Goal: Transaction & Acquisition: Purchase product/service

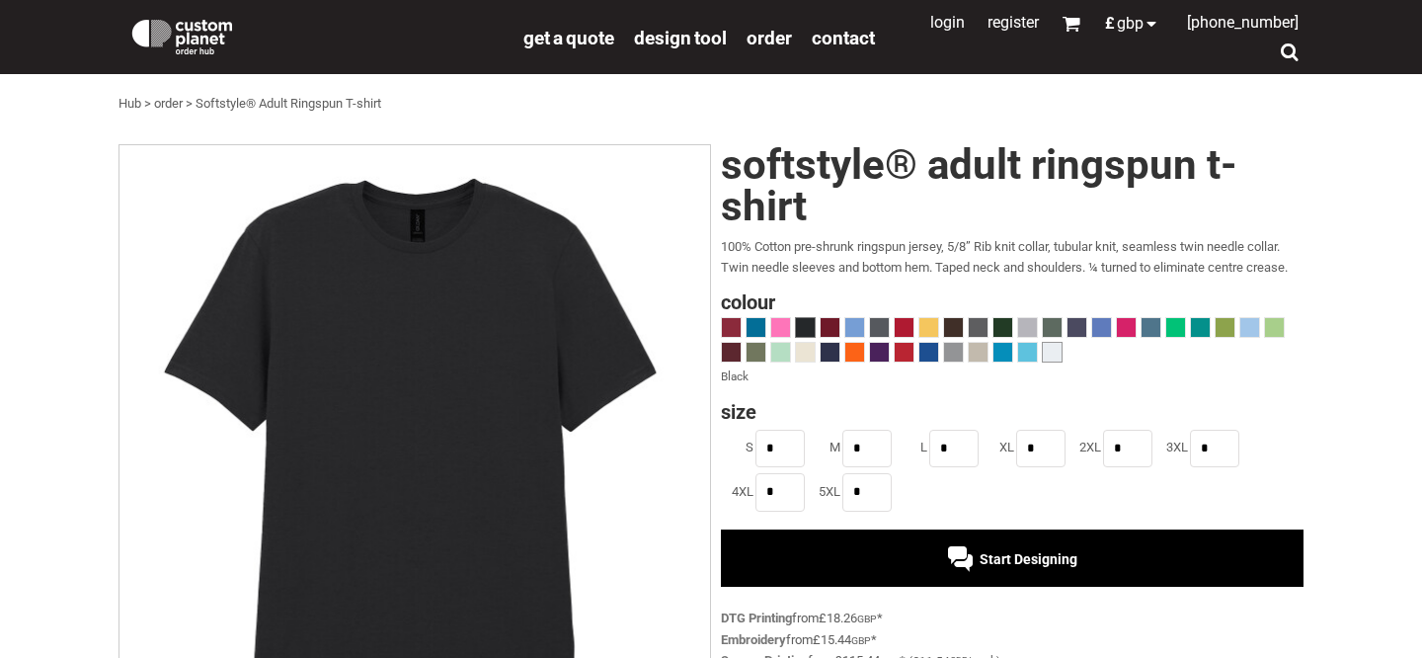
click at [1053, 349] on span at bounding box center [1052, 352] width 19 height 19
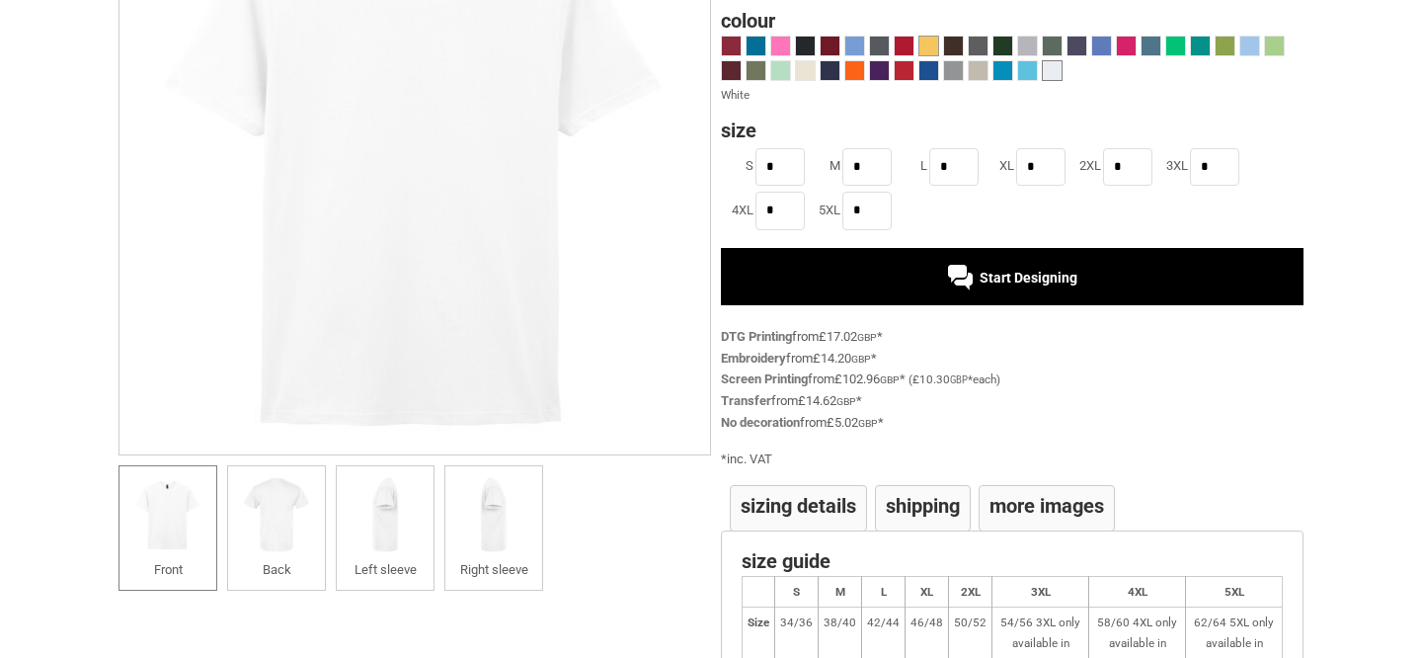
scroll to position [341, 0]
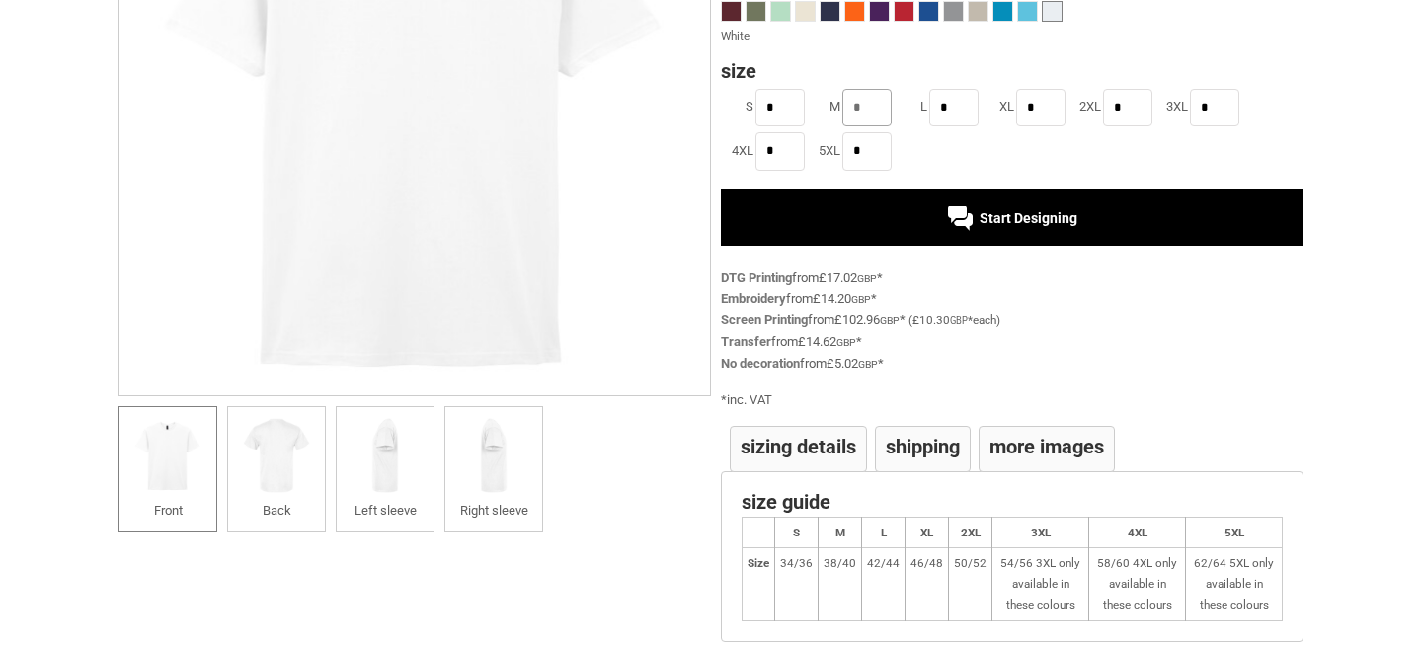
drag, startPoint x: 870, startPoint y: 112, endPoint x: 836, endPoint y: 112, distance: 34.6
click at [836, 112] on li "M *" at bounding box center [851, 107] width 87 height 43
type input "*"
click at [937, 228] on div "Start Designing" at bounding box center [1012, 217] width 583 height 57
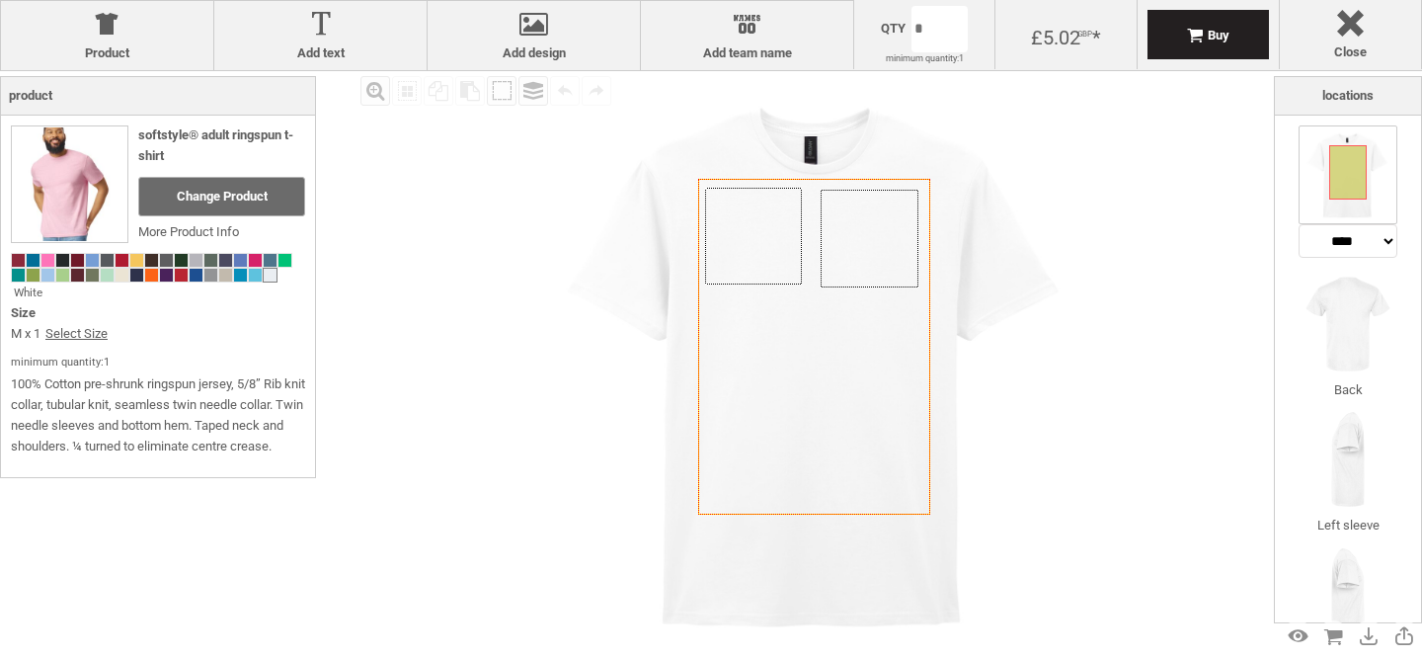
select select "*******"
click at [876, 250] on div "Created with [PERSON_NAME] 2.1.2 Created with [PERSON_NAME] 2.1.2 Created with …" at bounding box center [815, 363] width 584 height 584
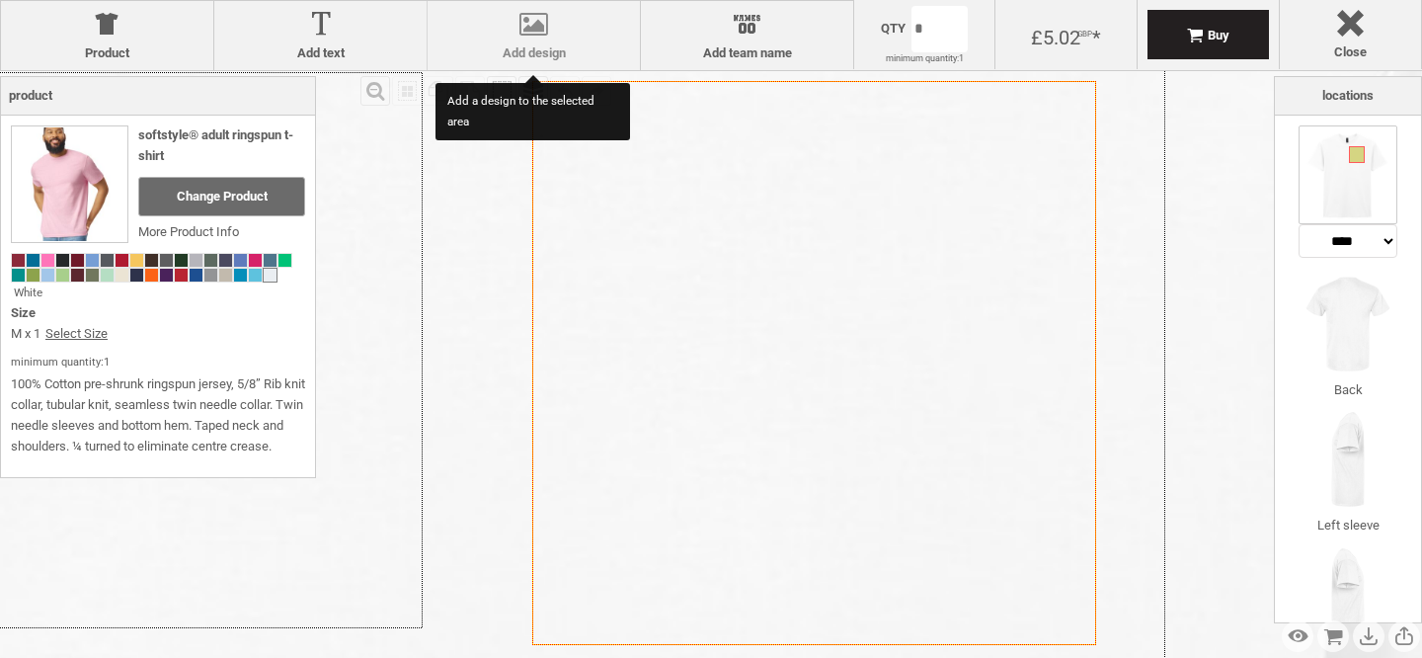
click at [485, 61] on div "Add design Add design" at bounding box center [533, 35] width 213 height 69
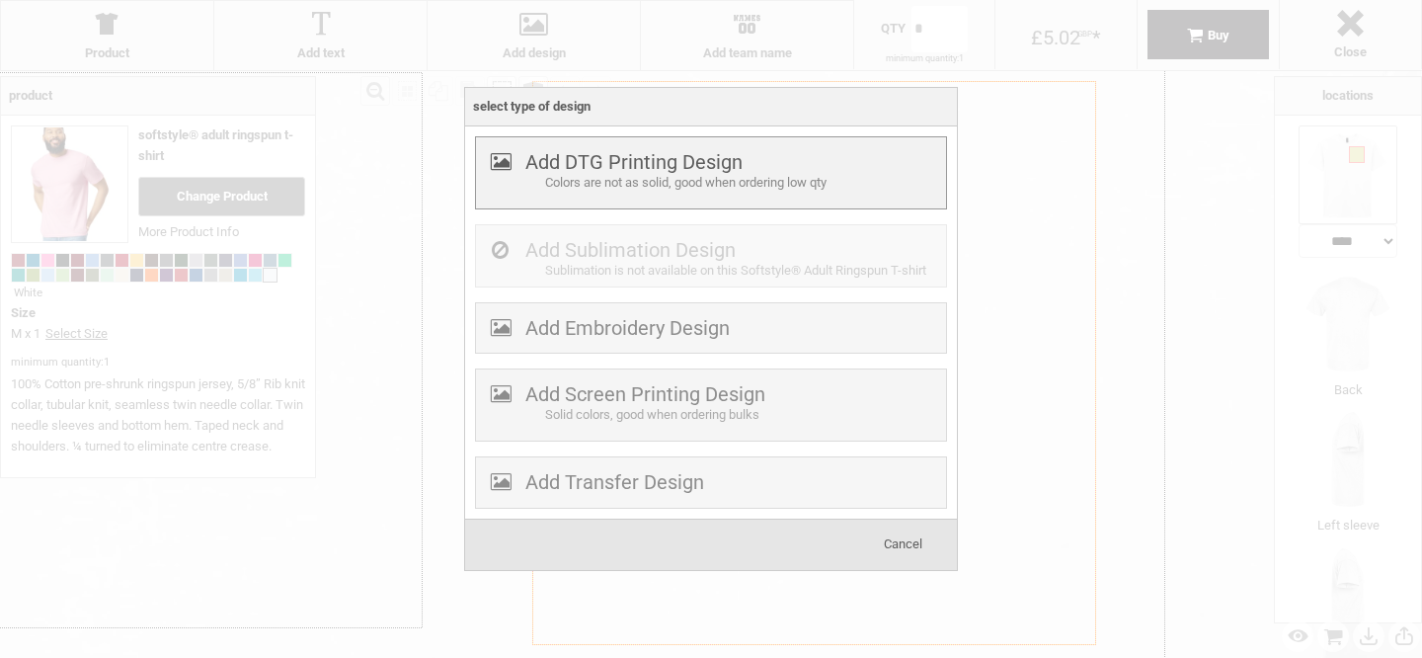
click at [513, 164] on div at bounding box center [500, 172] width 49 height 40
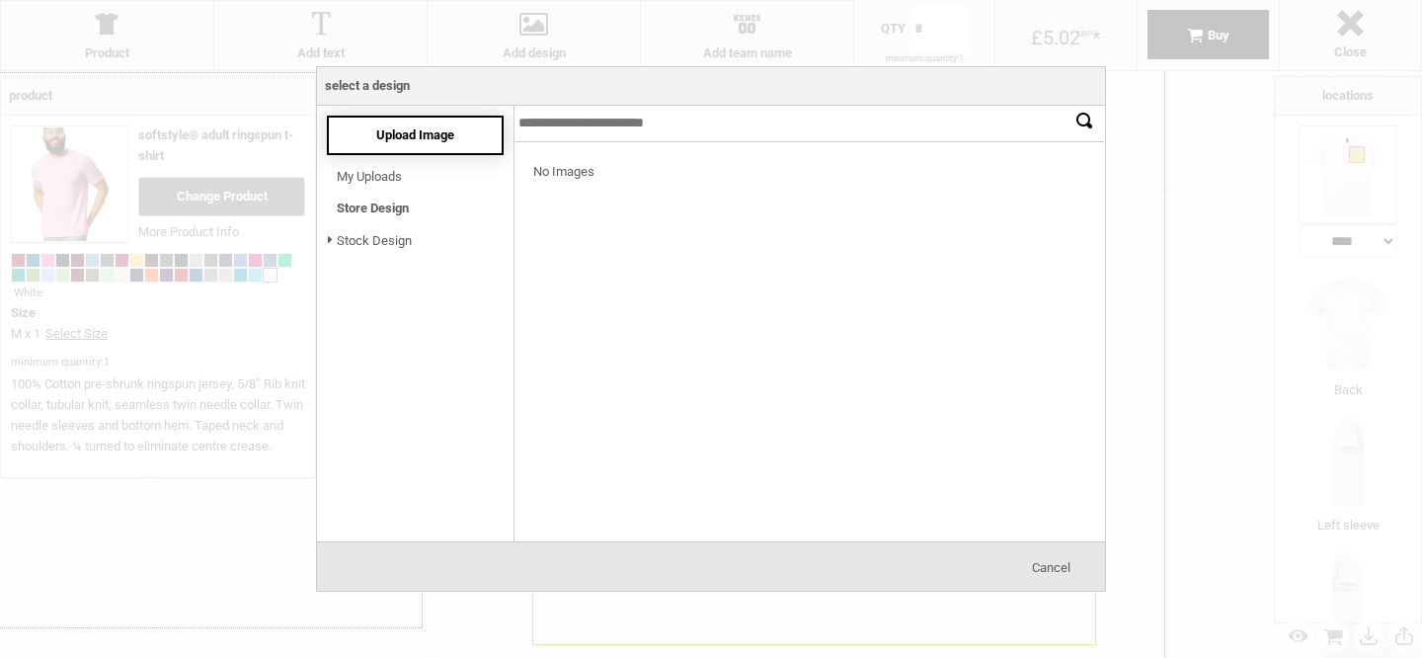
click at [398, 147] on div "Upload Image" at bounding box center [415, 136] width 177 height 40
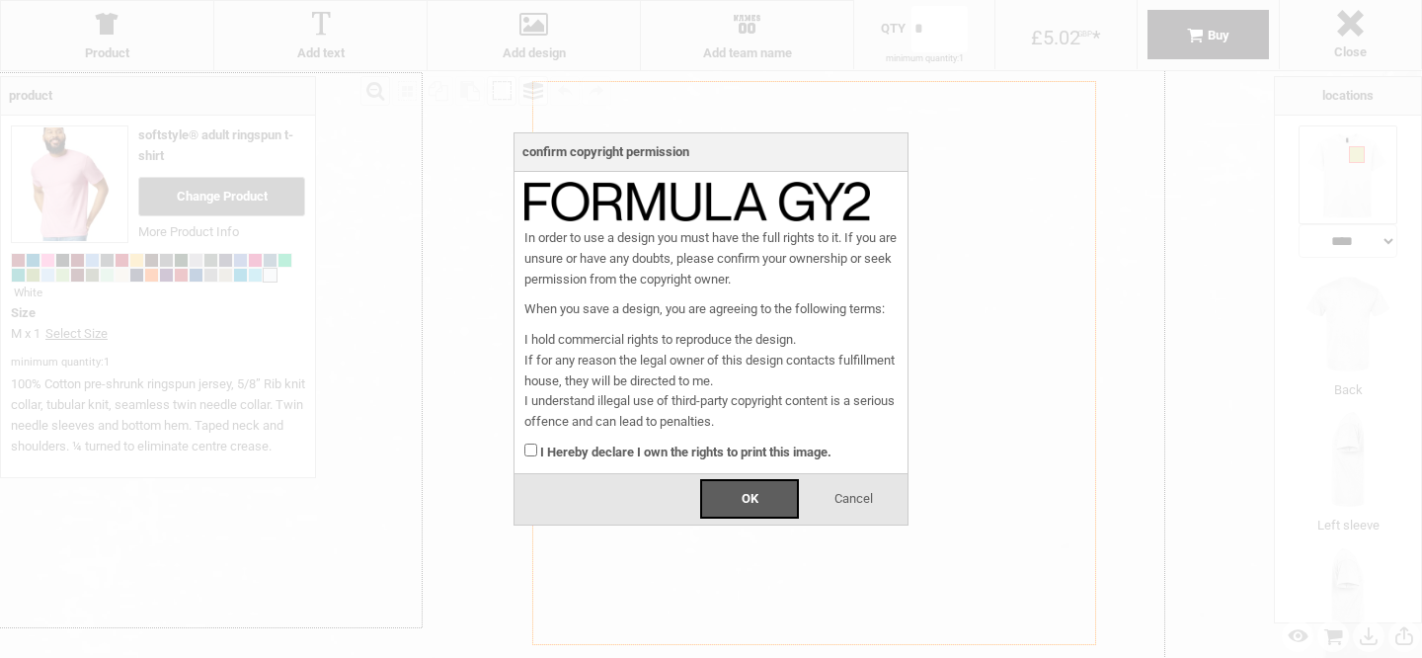
click at [586, 450] on strong "I Hereby declare I own the rights to print this image." at bounding box center [685, 451] width 291 height 15
click at [756, 502] on span "OK" at bounding box center [750, 498] width 17 height 15
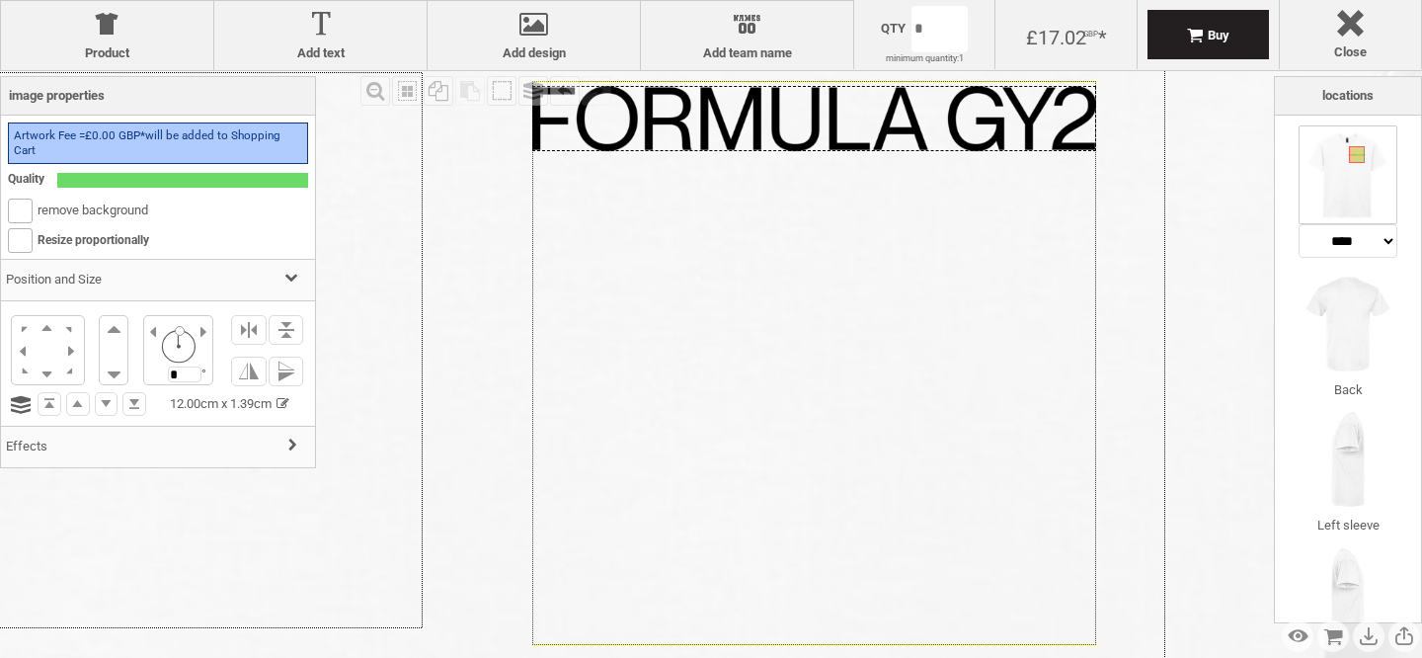
drag, startPoint x: 780, startPoint y: 91, endPoint x: 798, endPoint y: 370, distance: 280.1
click at [798, 370] on div "Created with [PERSON_NAME] 2.1.2 Created with [PERSON_NAME] 2.1.2 Created with …" at bounding box center [814, 363] width 564 height 564
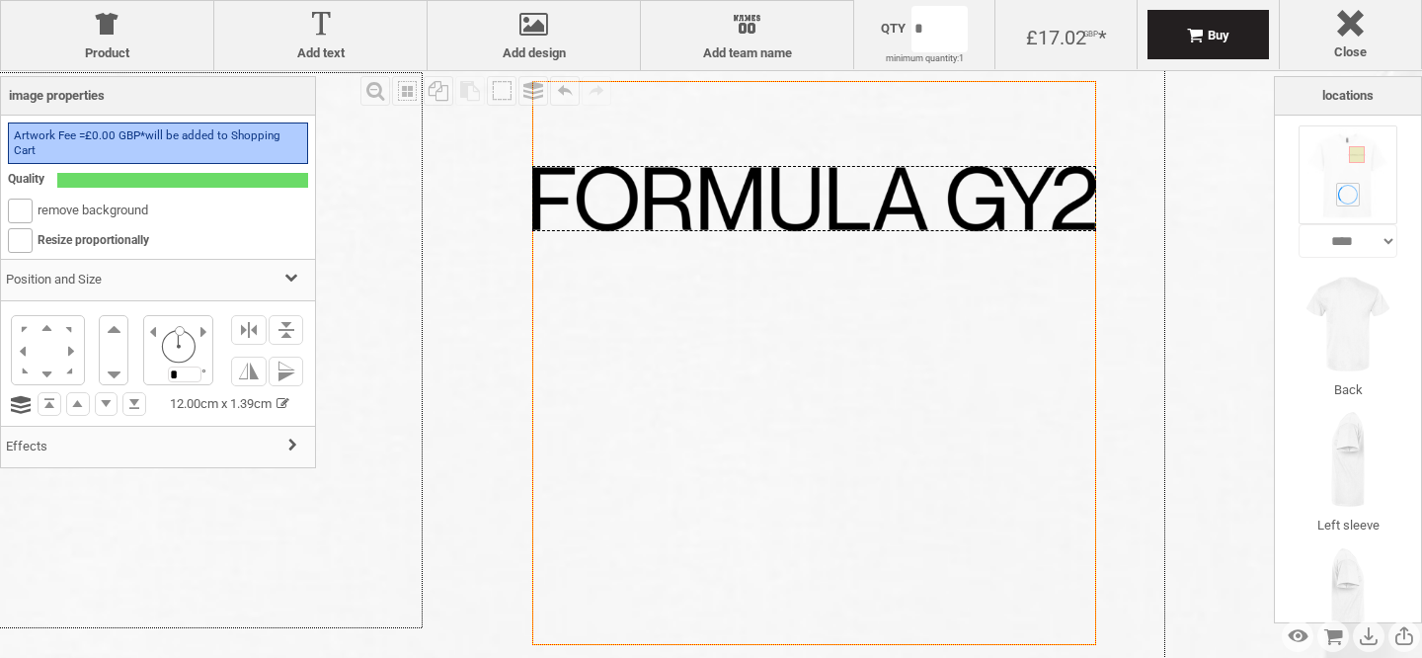
drag, startPoint x: 724, startPoint y: 138, endPoint x: 739, endPoint y: 411, distance: 273.0
click at [739, 411] on div "Created with [PERSON_NAME] 2.1.2 Created with [PERSON_NAME] 2.1.2 Created with …" at bounding box center [814, 363] width 564 height 564
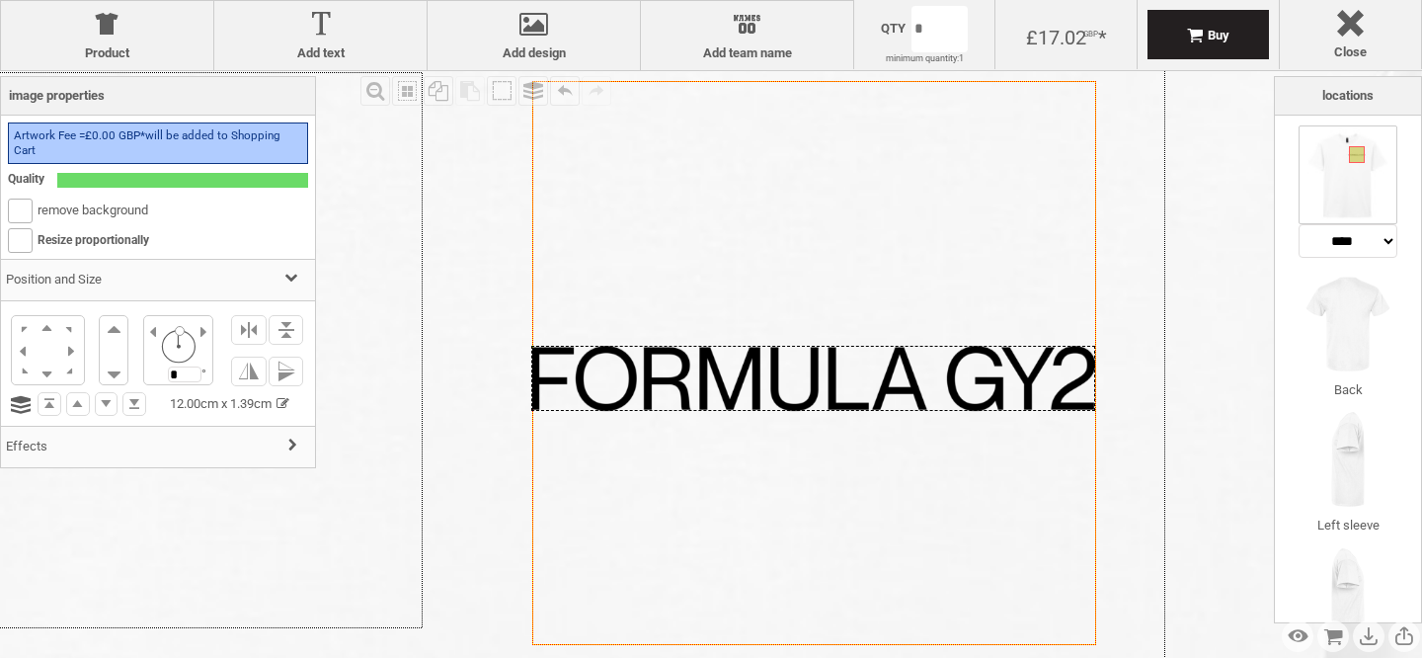
drag, startPoint x: 744, startPoint y: 207, endPoint x: 743, endPoint y: 366, distance: 159.0
click at [743, 366] on div at bounding box center [813, 378] width 564 height 65
click at [1349, 337] on img at bounding box center [1348, 324] width 99 height 99
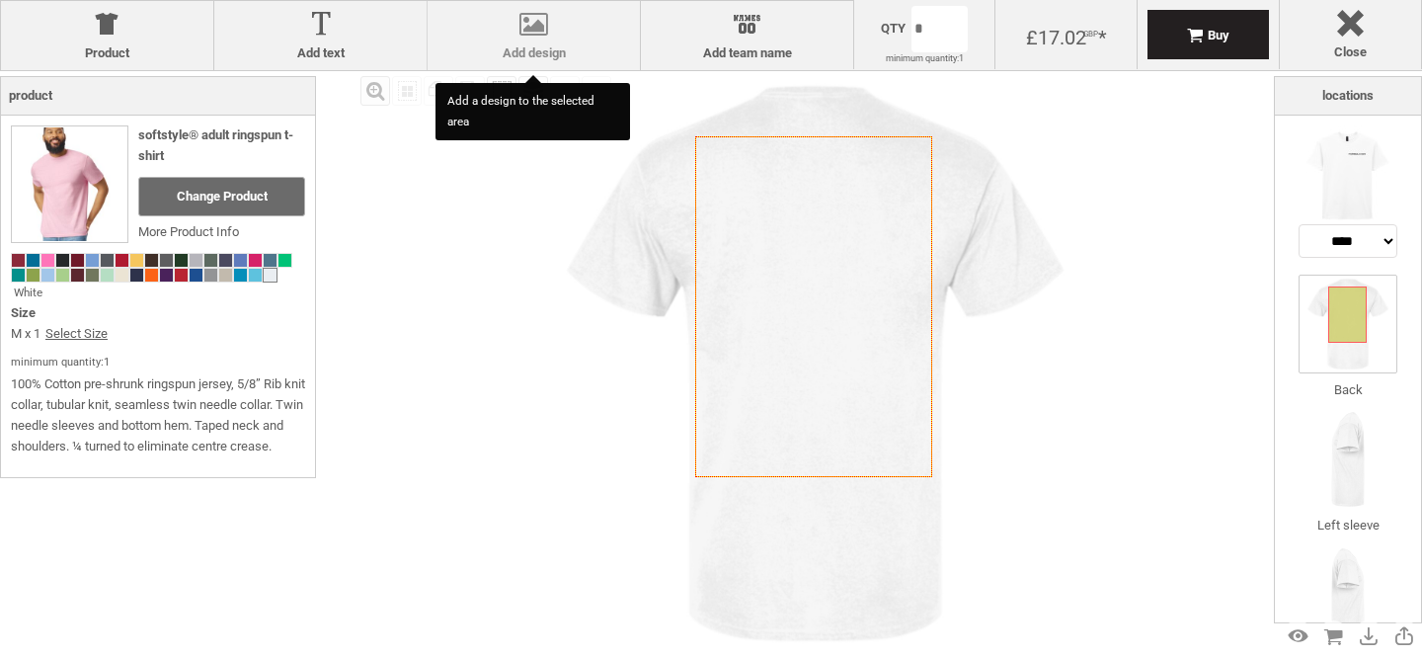
click at [526, 33] on div at bounding box center [534, 28] width 193 height 35
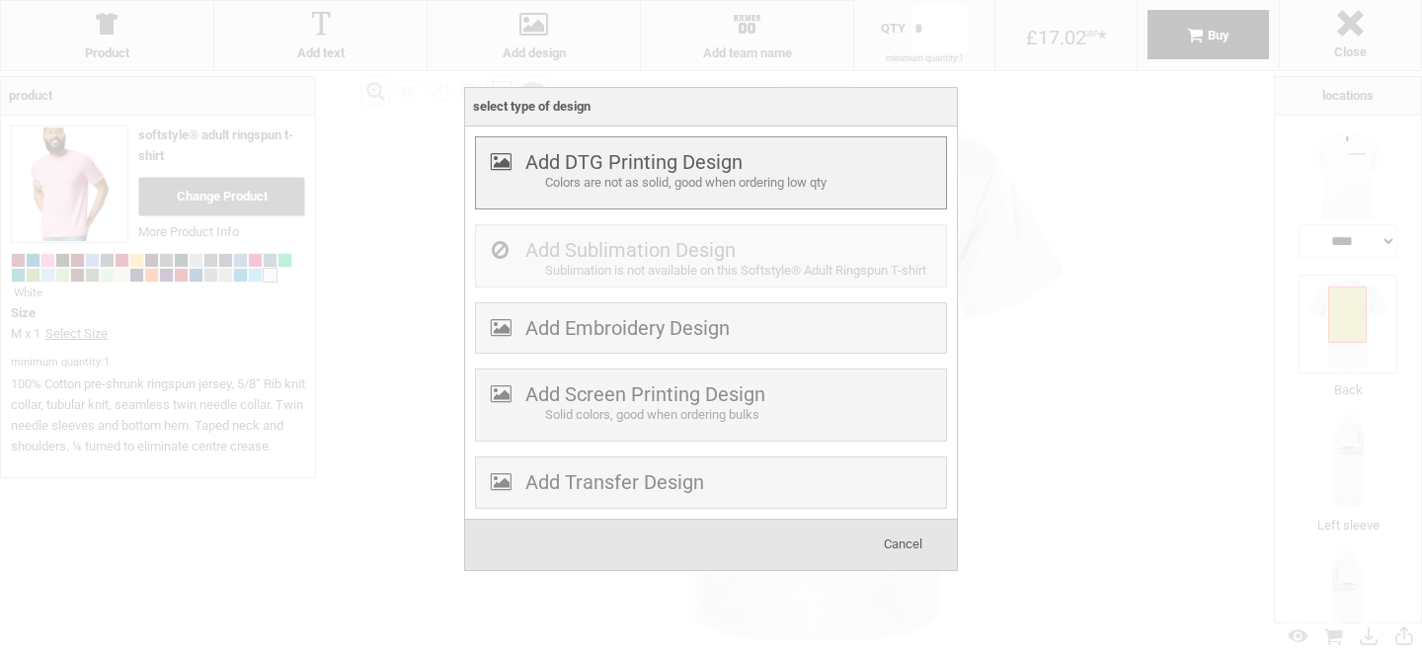
click at [669, 202] on div "Add DTG Printing Design Colors are not as solid, good when ordering low qty" at bounding box center [711, 172] width 472 height 73
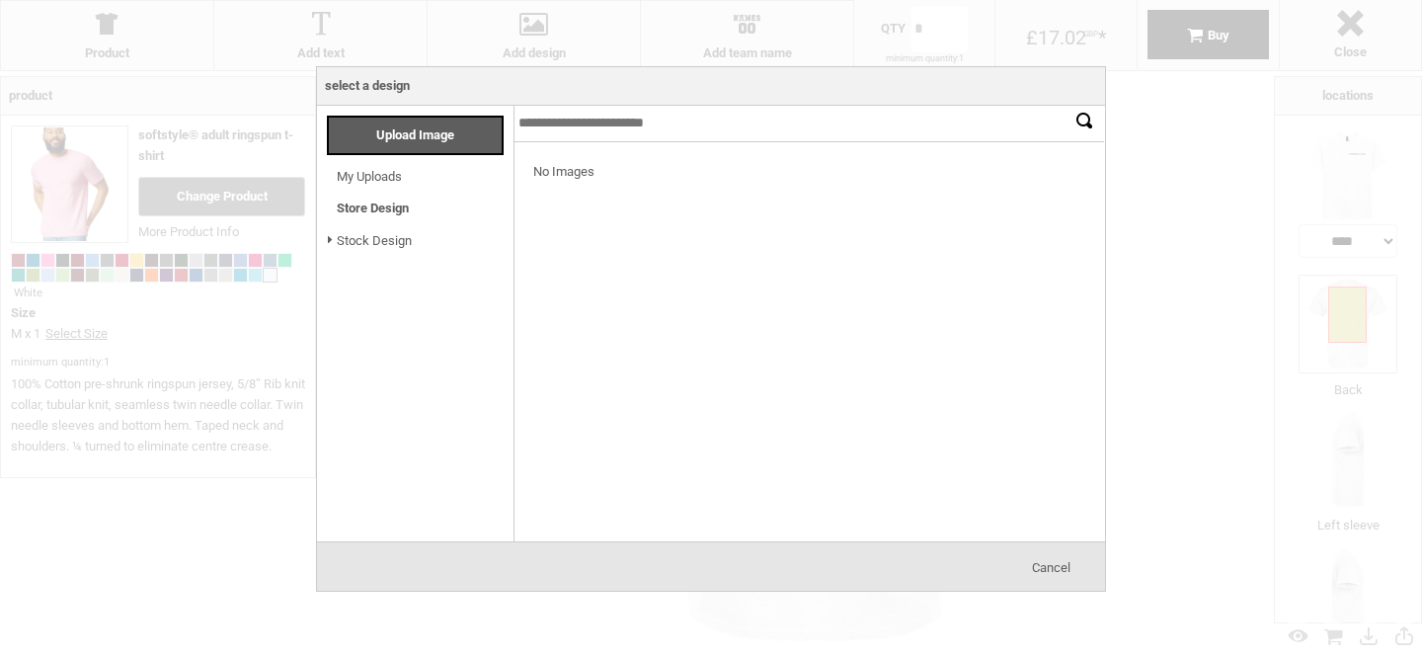
click at [395, 183] on link "My Uploads" at bounding box center [369, 176] width 65 height 15
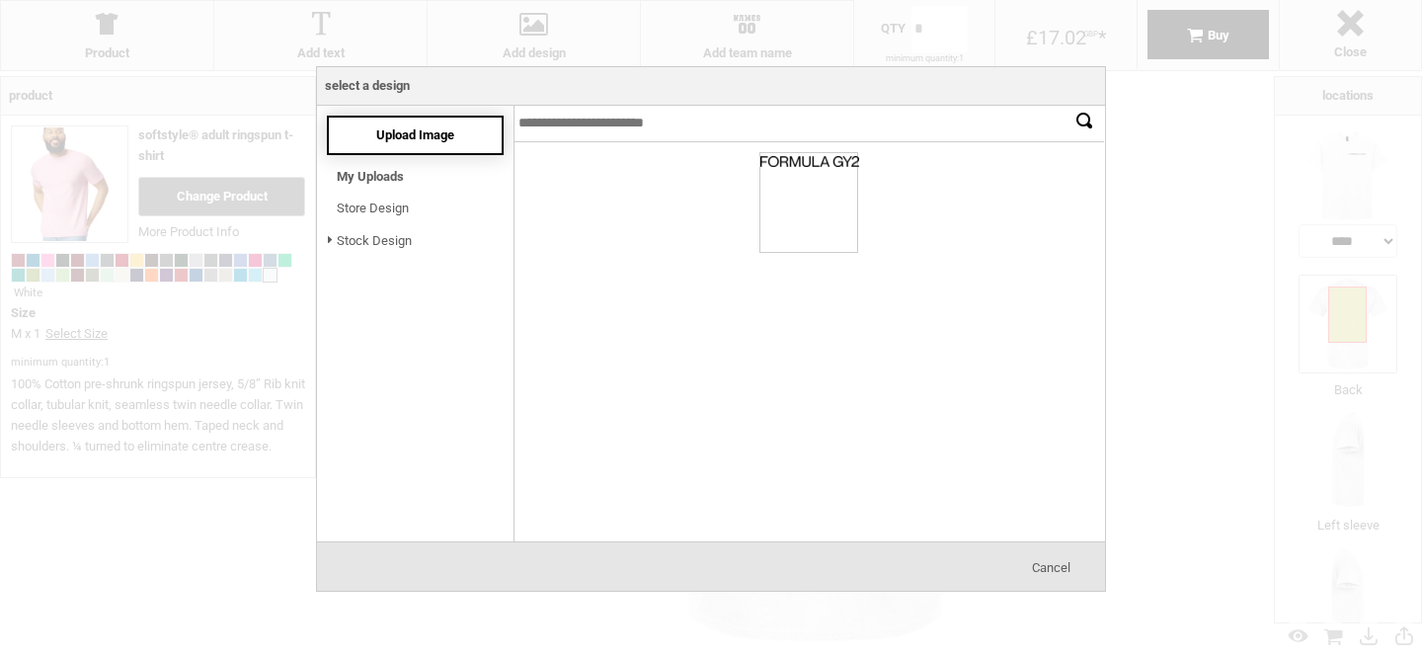
click at [448, 145] on div "Upload Image" at bounding box center [415, 136] width 177 height 40
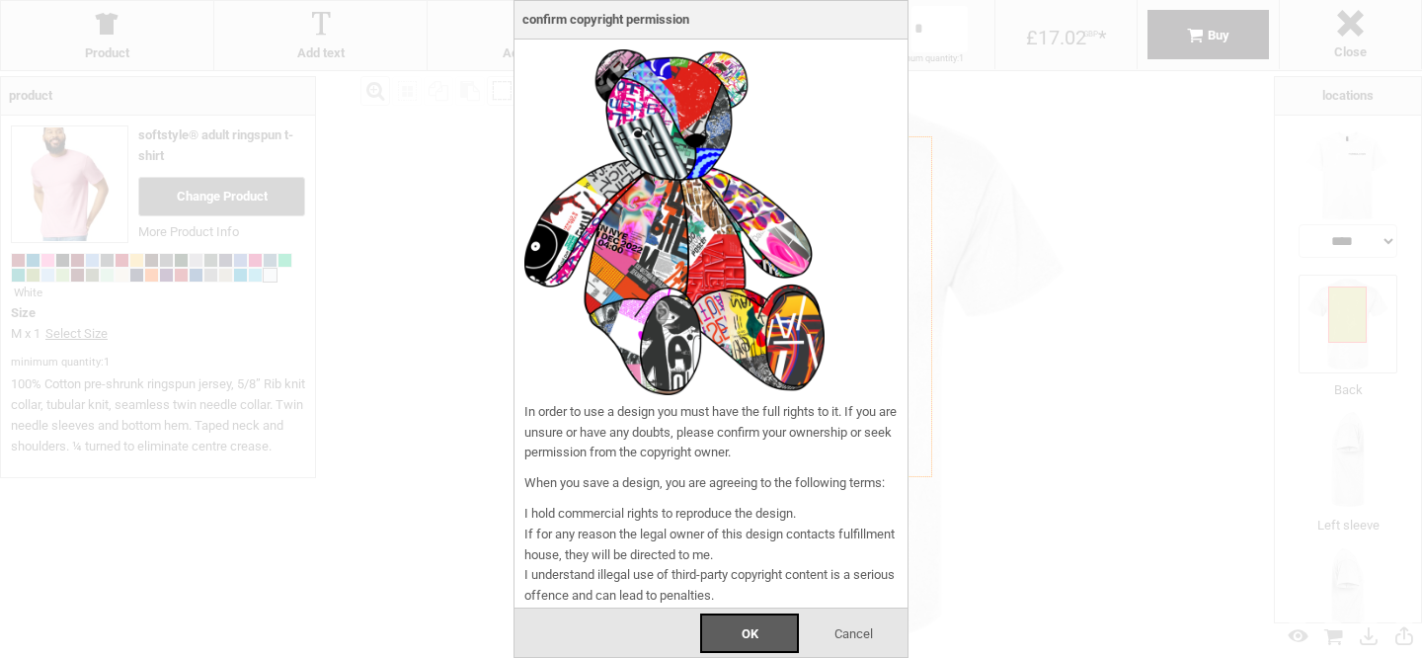
scroll to position [39, 0]
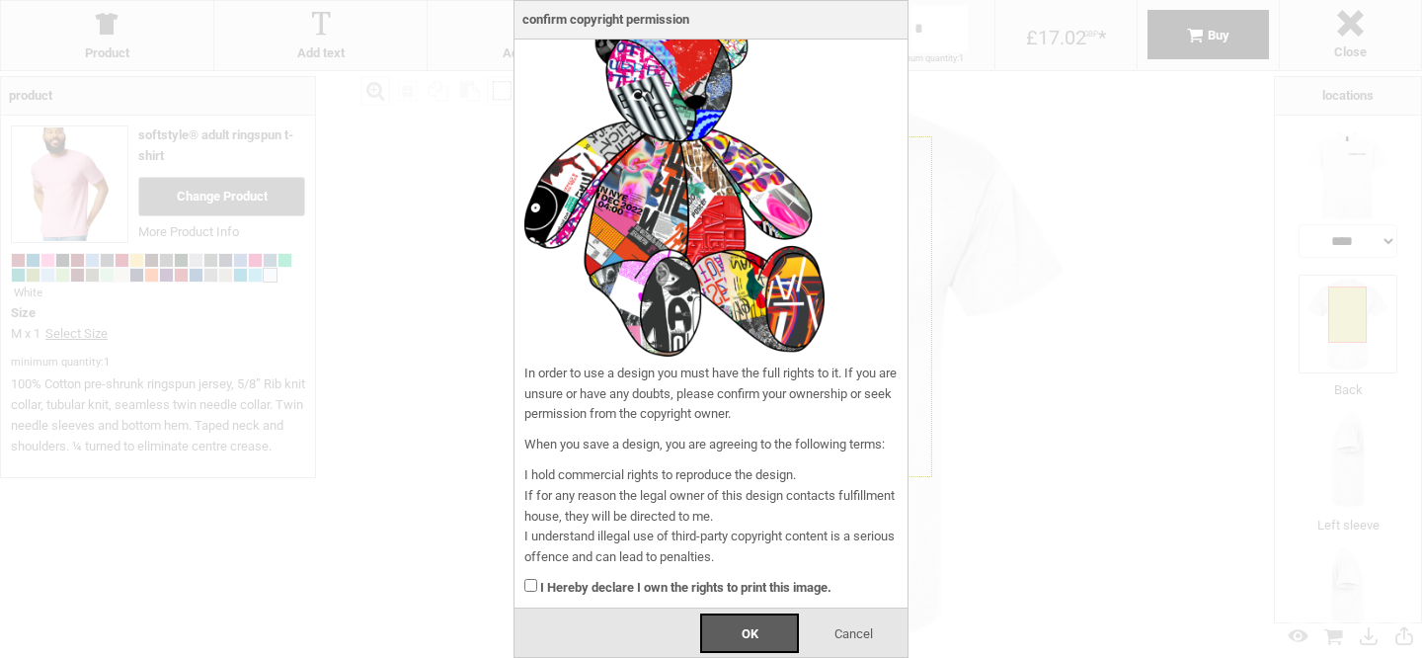
click at [626, 583] on strong "I Hereby declare I own the rights to print this image." at bounding box center [685, 587] width 291 height 15
click at [790, 634] on div "OK" at bounding box center [749, 633] width 99 height 40
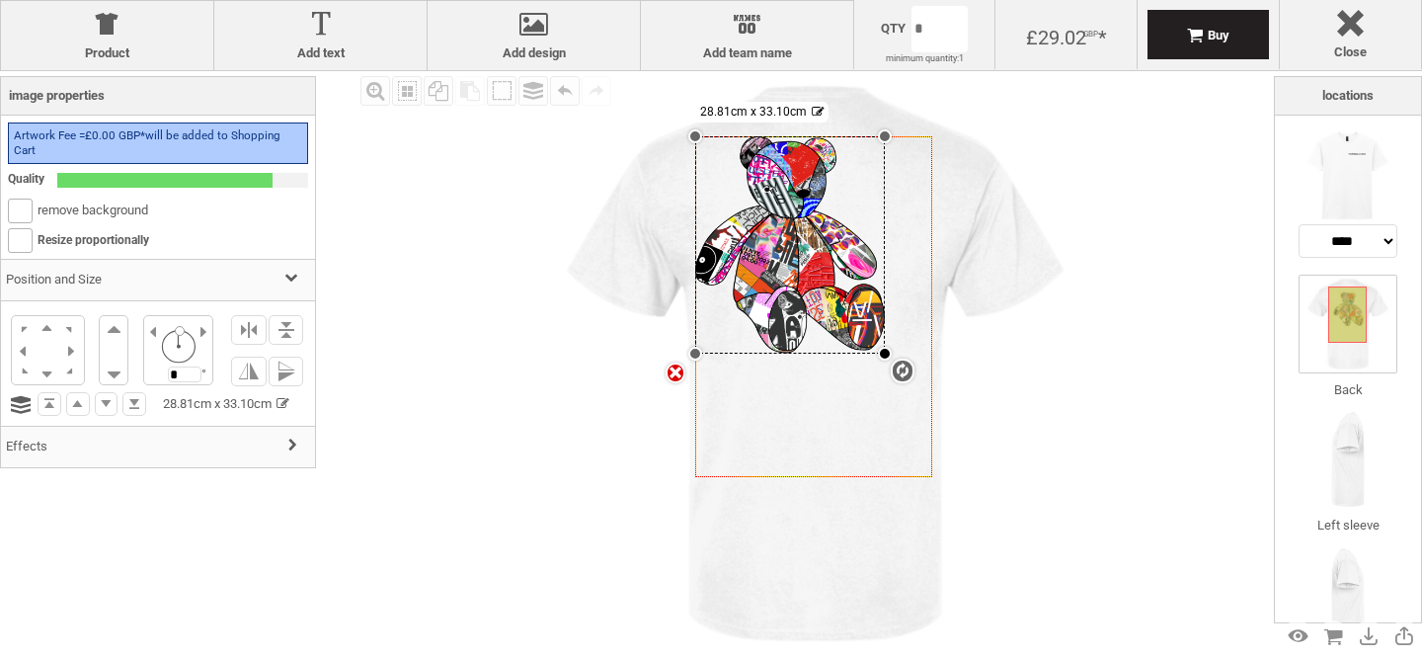
drag, startPoint x: 932, startPoint y: 409, endPoint x: 884, endPoint y: 355, distance: 72.8
click at [884, 355] on div at bounding box center [885, 354] width 14 height 14
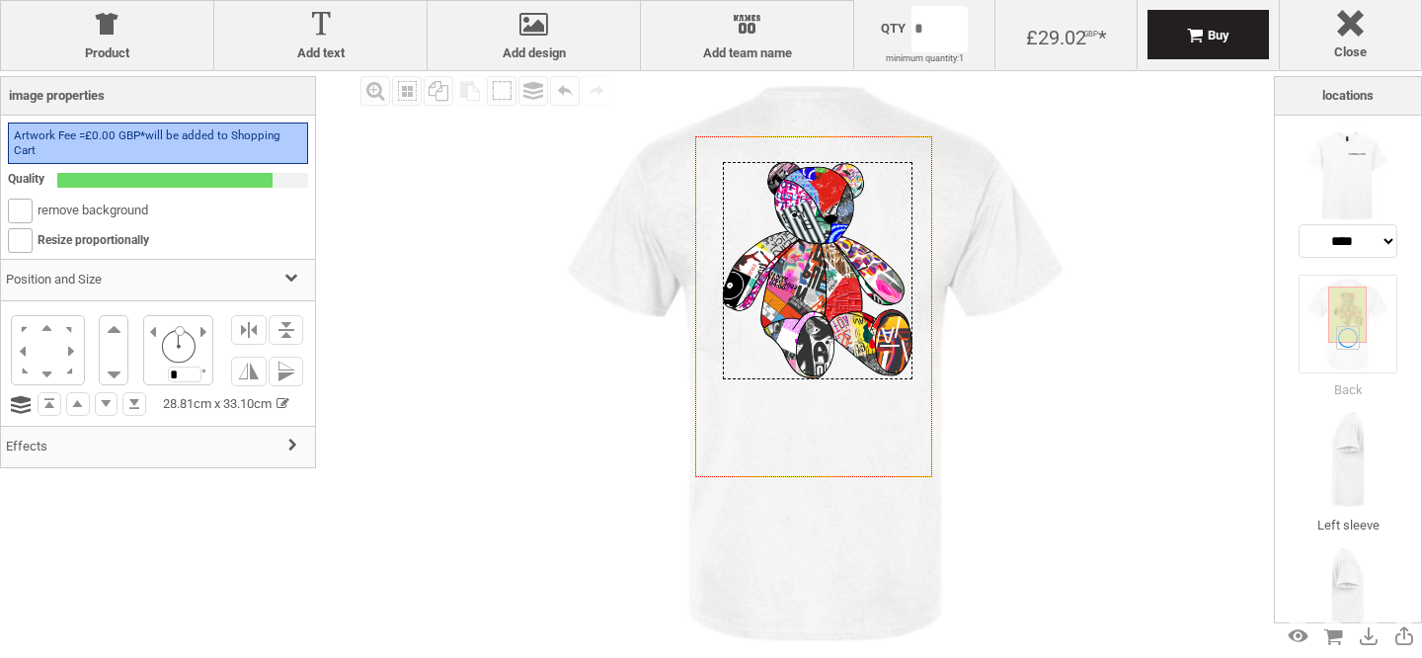
drag, startPoint x: 794, startPoint y: 248, endPoint x: 822, endPoint y: 274, distance: 37.7
click at [822, 274] on div at bounding box center [818, 270] width 190 height 217
click at [828, 363] on div "settings 28.81cm x 33.10cm" at bounding box center [818, 270] width 190 height 217
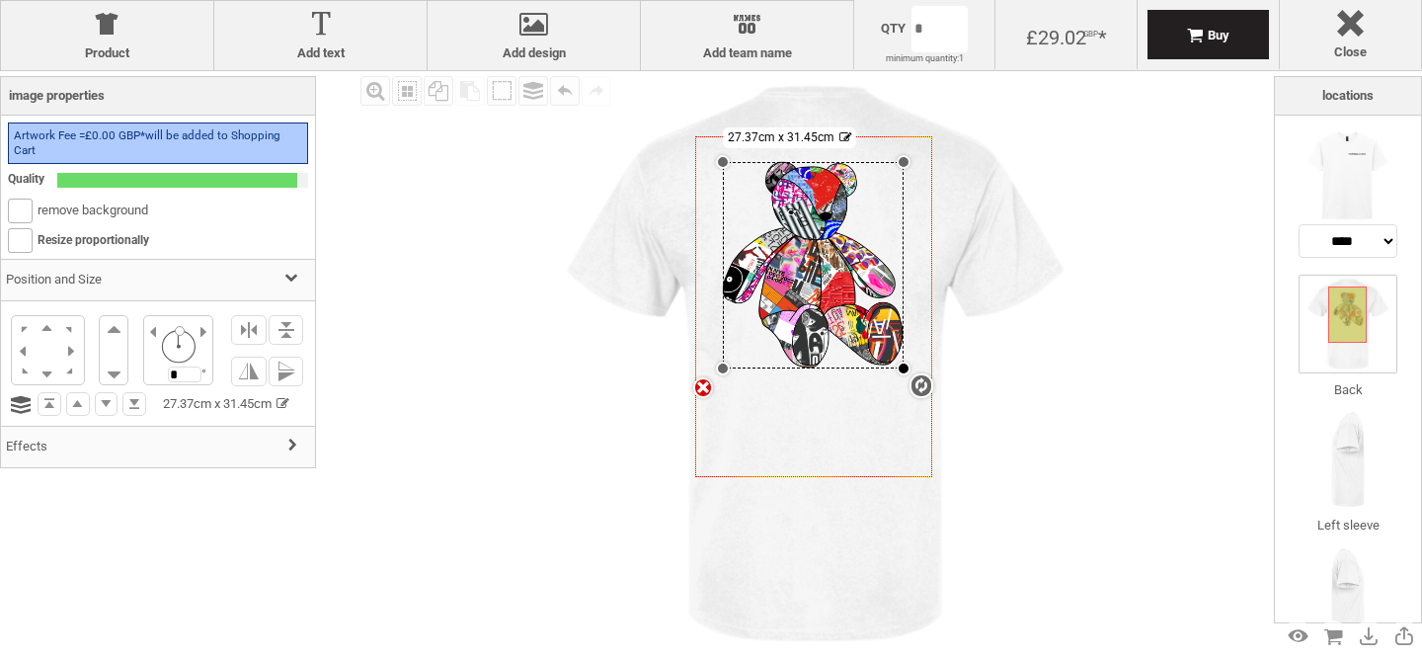
click at [907, 369] on div at bounding box center [904, 368] width 14 height 14
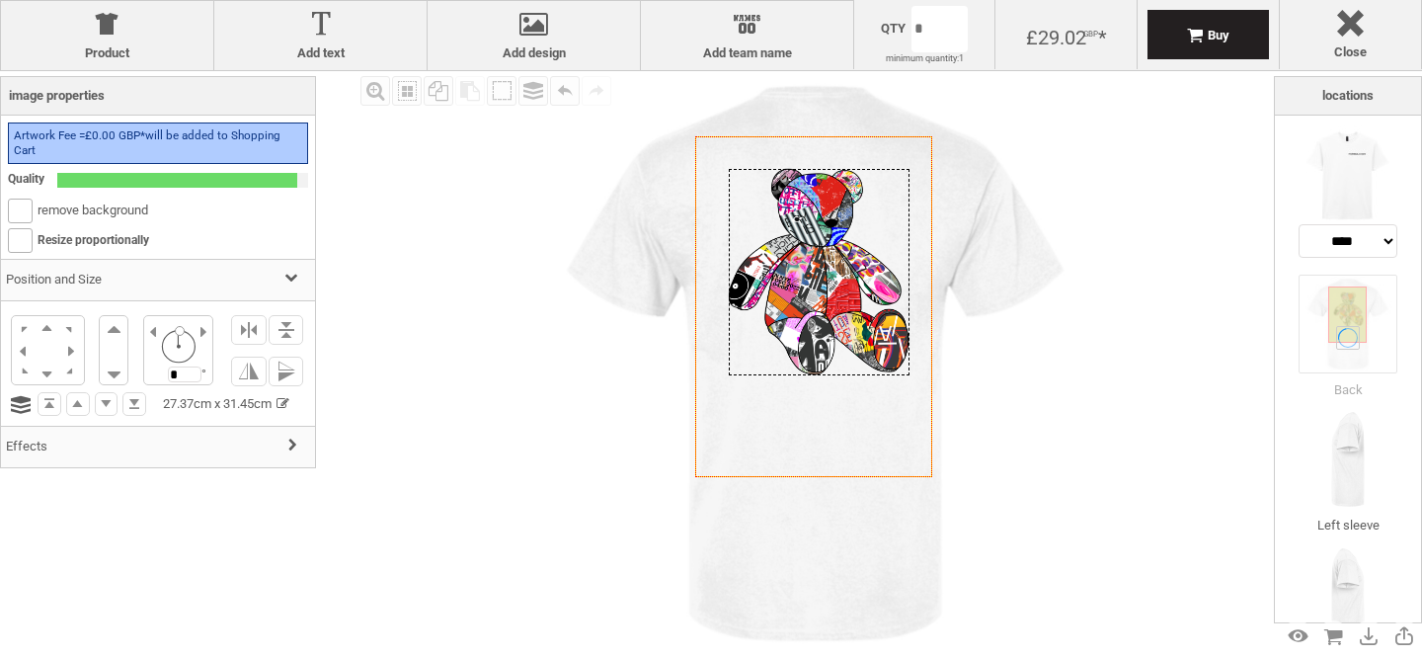
click at [839, 294] on div at bounding box center [819, 272] width 181 height 206
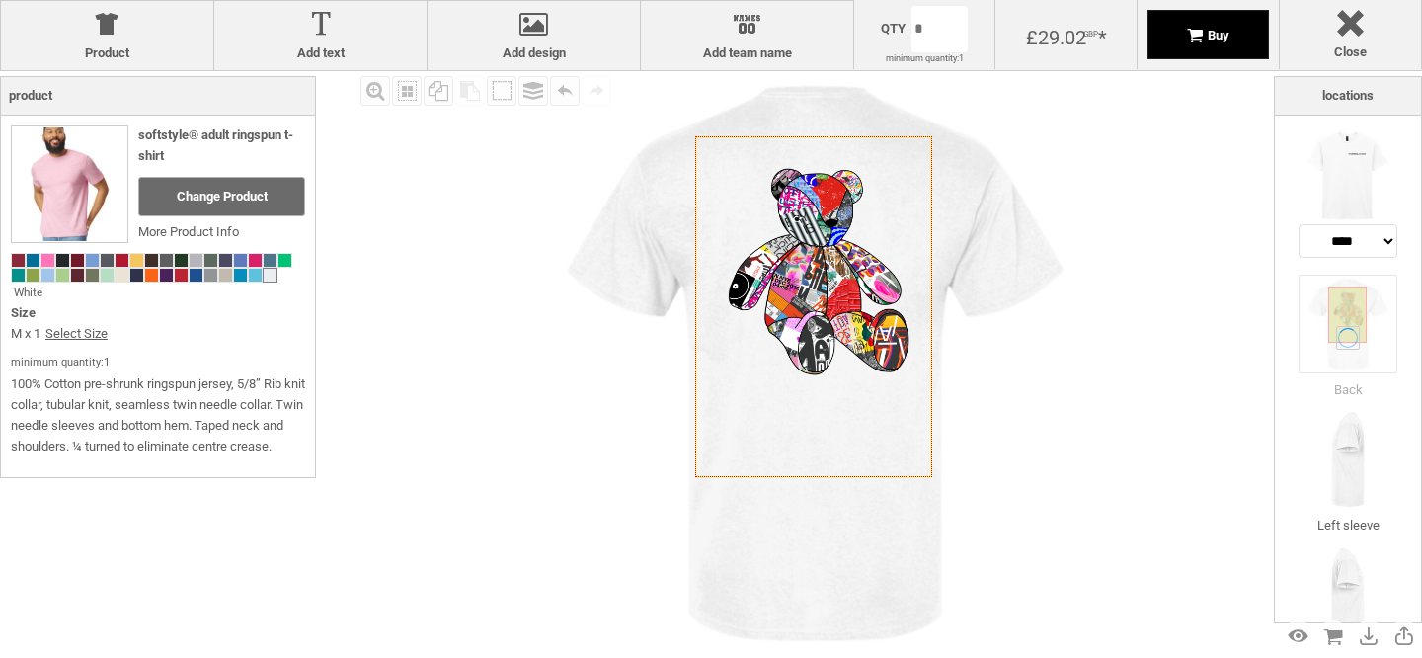
click at [1185, 26] on div "Buy" at bounding box center [1208, 34] width 121 height 49
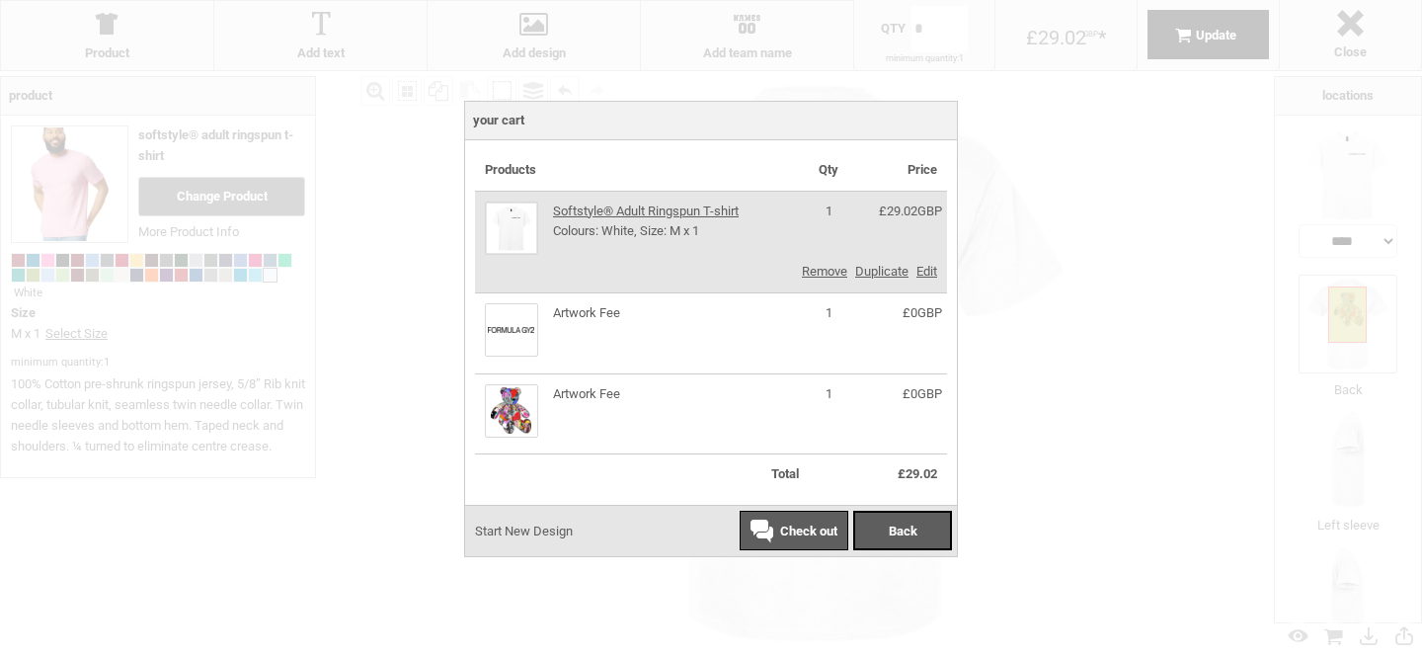
click at [807, 537] on div "Check out" at bounding box center [794, 531] width 109 height 40
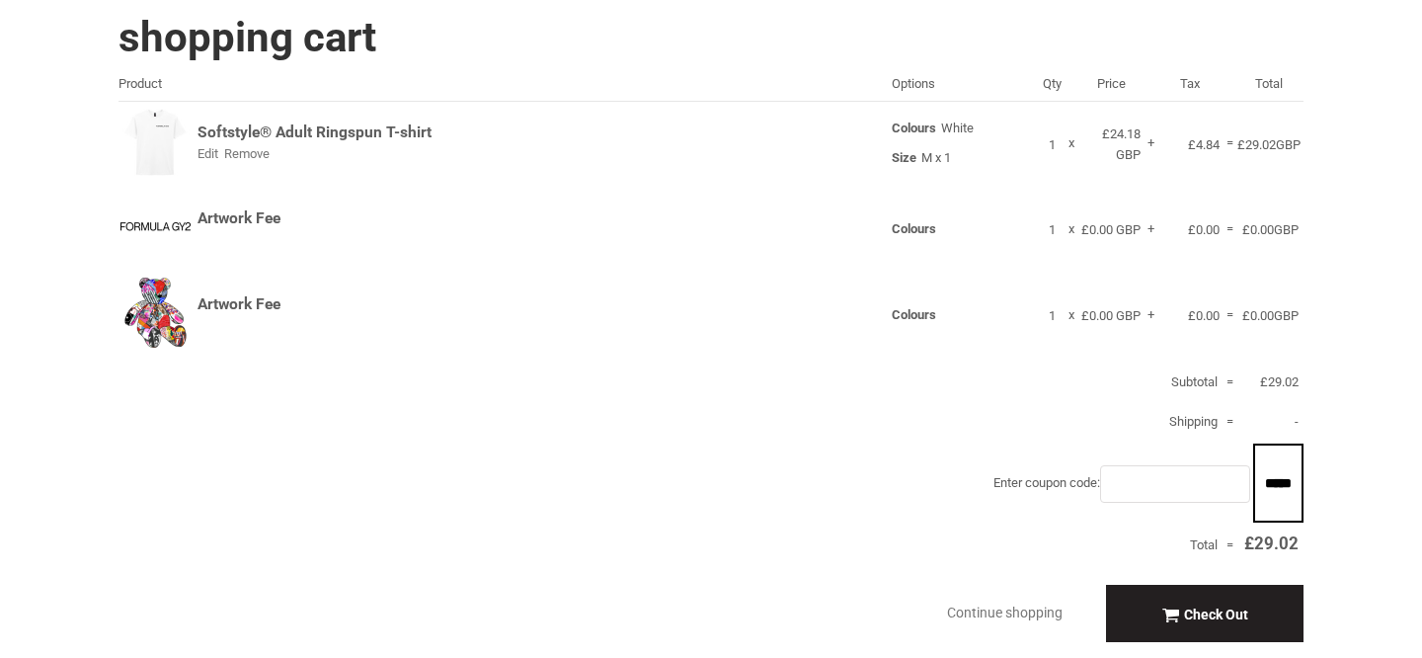
scroll to position [431, 0]
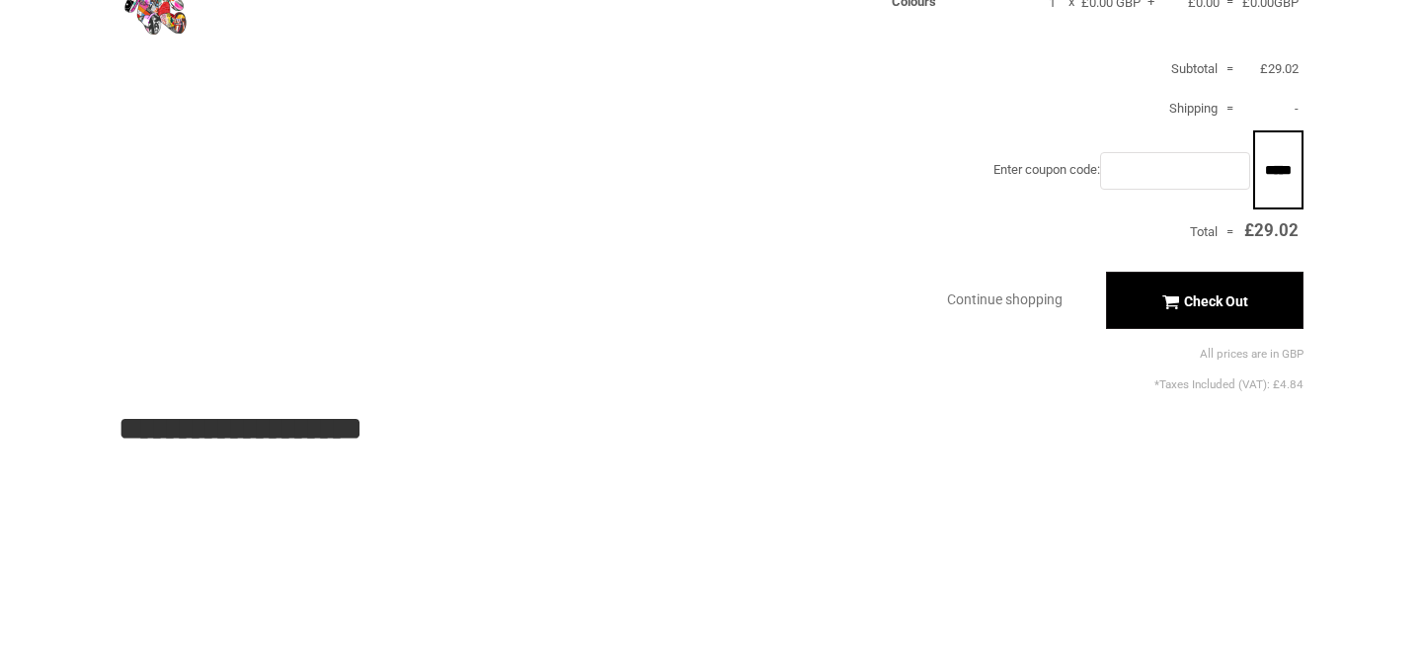
click at [1163, 294] on div "Check Out" at bounding box center [1204, 301] width 86 height 16
